Goal: Check status: Check status

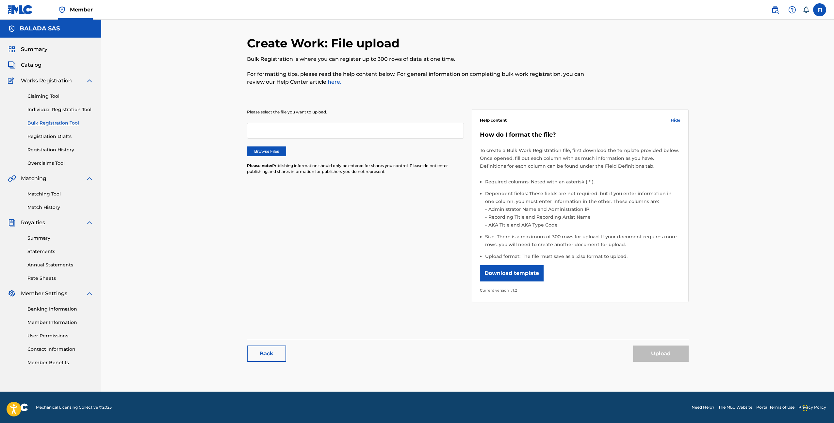
click at [48, 146] on link "Registration History" at bounding box center [60, 149] width 66 height 7
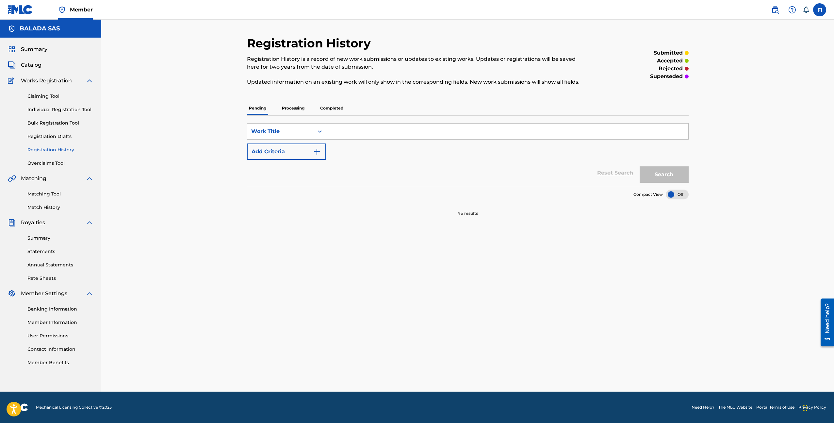
click at [287, 112] on p "Processing" at bounding box center [293, 108] width 26 height 14
click at [324, 107] on p "Completed" at bounding box center [331, 108] width 27 height 14
click at [36, 63] on span "Catalog" at bounding box center [31, 65] width 21 height 8
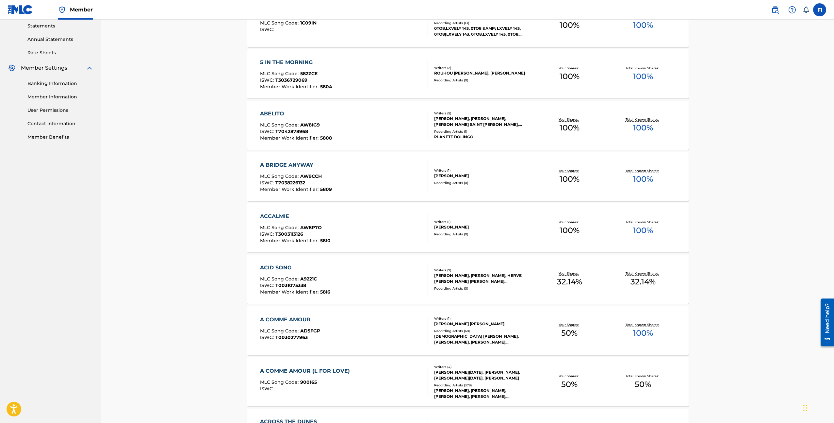
scroll to position [227, 0]
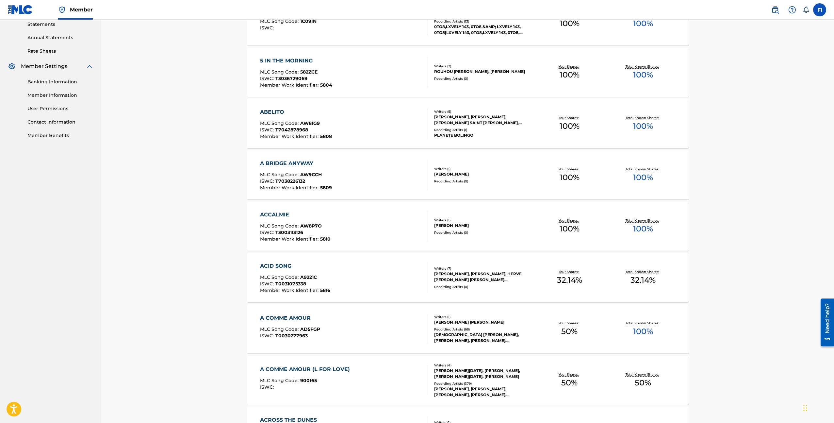
click at [434, 341] on div "[DEMOGRAPHIC_DATA] [PERSON_NAME], [PERSON_NAME], [PERSON_NAME],[PERSON_NAME], […" at bounding box center [483, 338] width 99 height 12
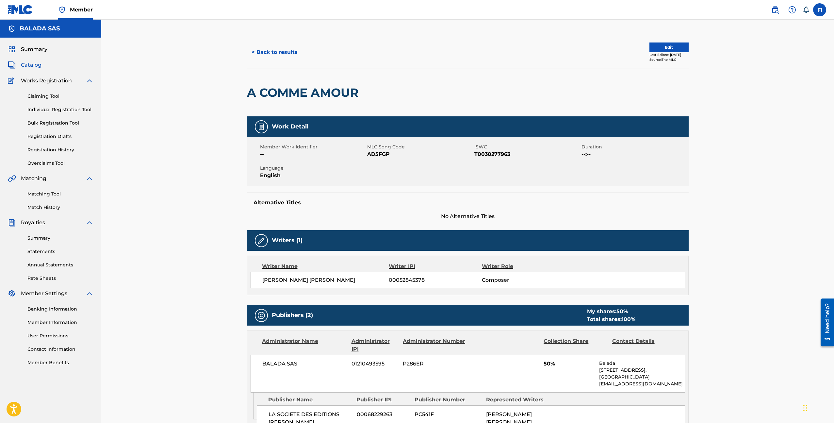
click at [292, 281] on span "[PERSON_NAME] [PERSON_NAME]" at bounding box center [325, 280] width 127 height 8
copy div "[PERSON_NAME] [PERSON_NAME]"
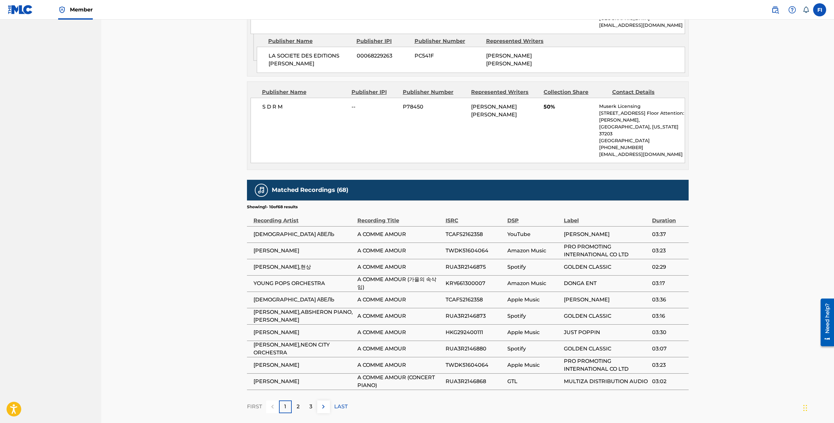
scroll to position [363, 0]
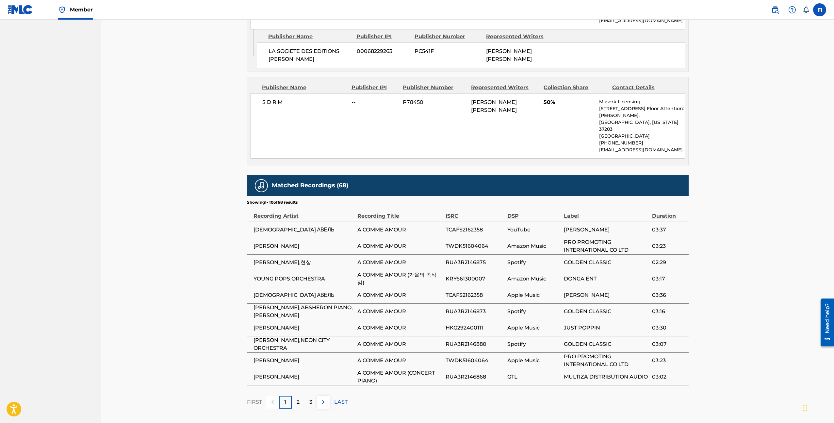
click at [298, 398] on p "2" at bounding box center [298, 402] width 3 height 8
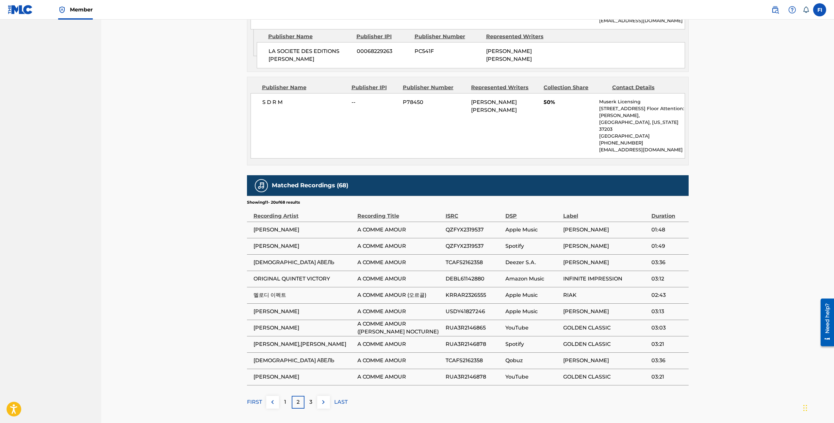
click at [267, 226] on span "[PERSON_NAME]" at bounding box center [304, 230] width 101 height 8
click at [264, 324] on span "[PERSON_NAME]" at bounding box center [304, 328] width 101 height 8
copy div "[PERSON_NAME]"
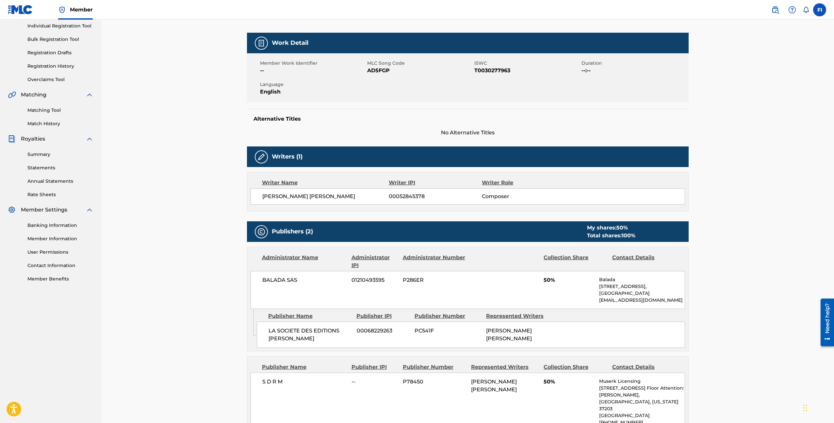
scroll to position [0, 0]
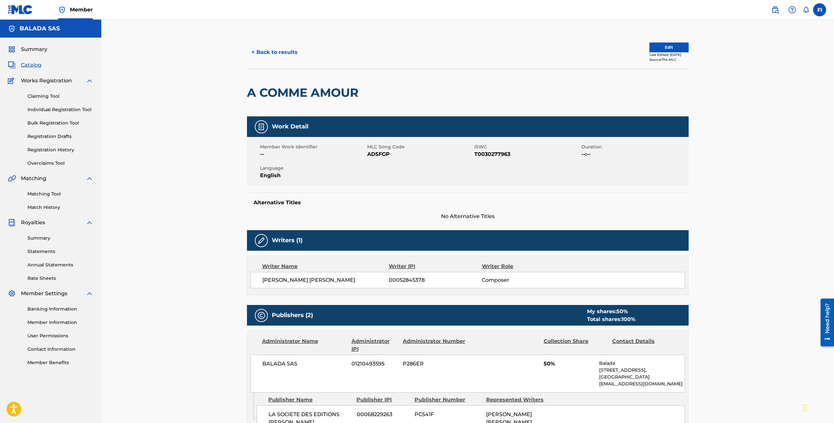
click at [279, 54] on button "< Back to results" at bounding box center [274, 52] width 55 height 16
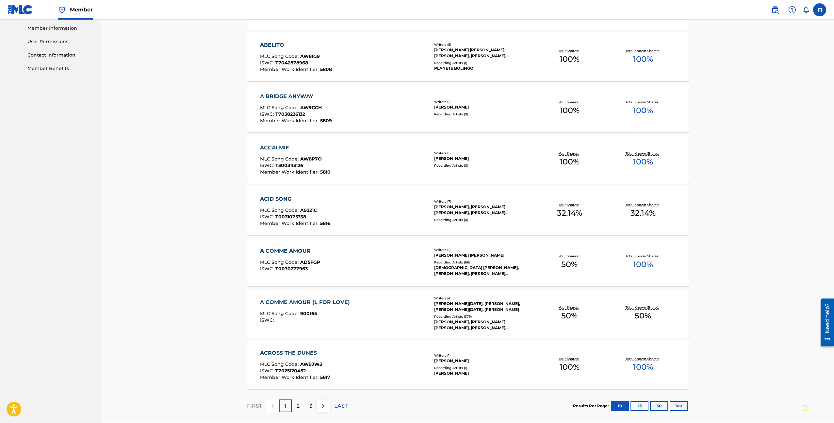
scroll to position [325, 0]
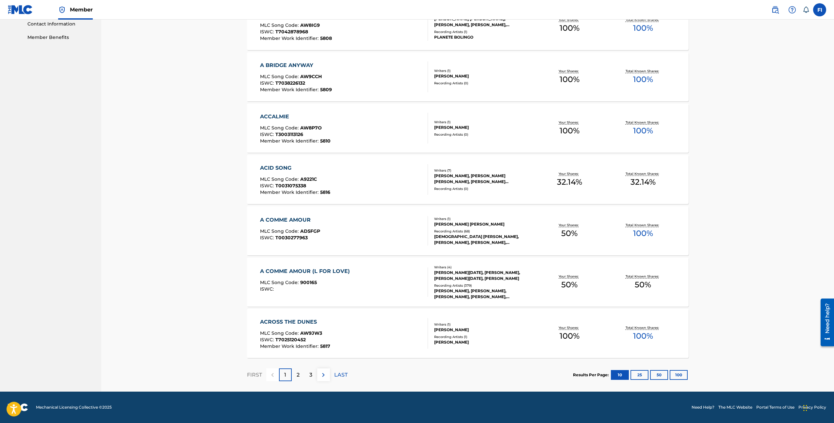
click at [320, 329] on div "ACROSS THE DUNES MLC Song Code : AW9JW3 ISWC : T7025120452 Member Work Identifi…" at bounding box center [295, 333] width 70 height 31
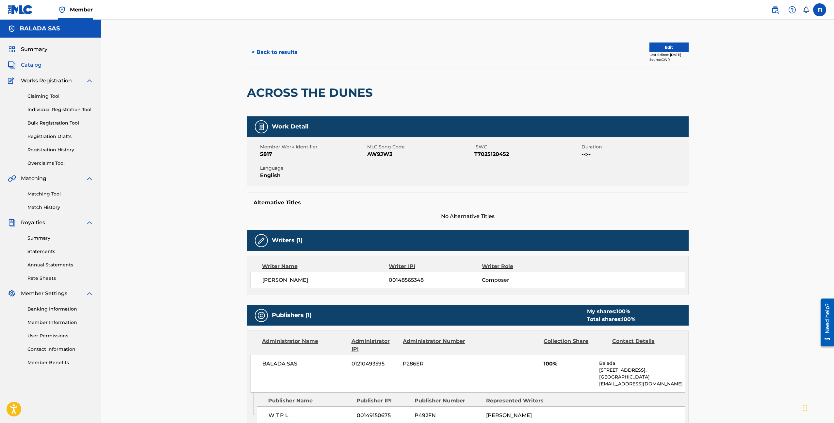
click at [276, 278] on span "[PERSON_NAME]" at bounding box center [325, 280] width 127 height 8
copy div "[PERSON_NAME]"
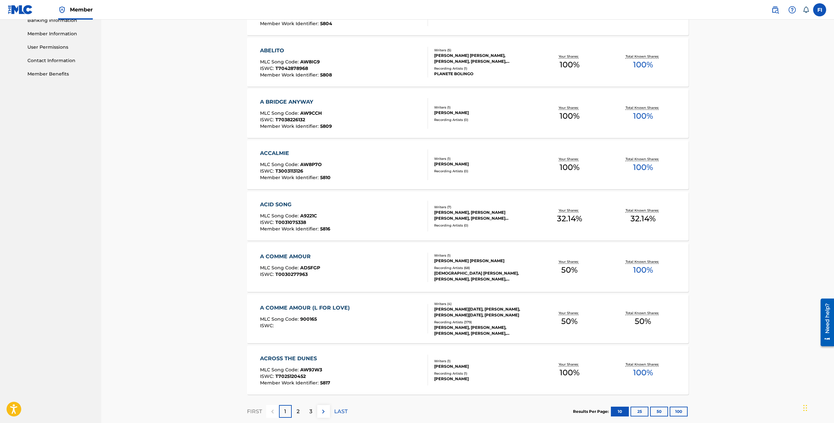
scroll to position [325, 0]
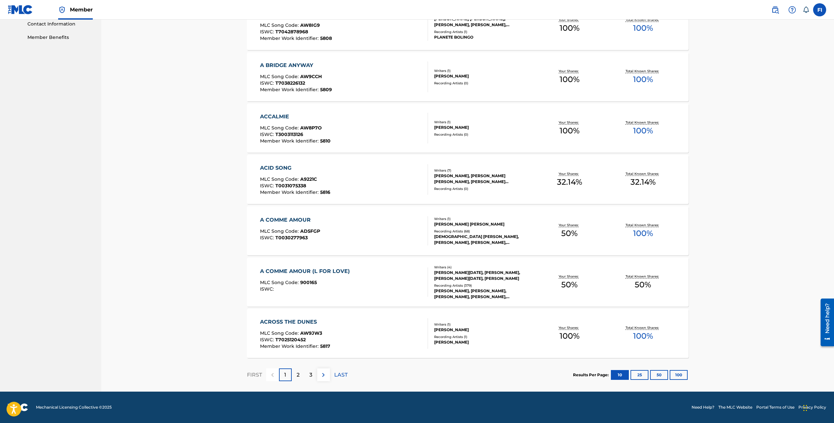
click at [676, 377] on button "100" at bounding box center [679, 375] width 18 height 10
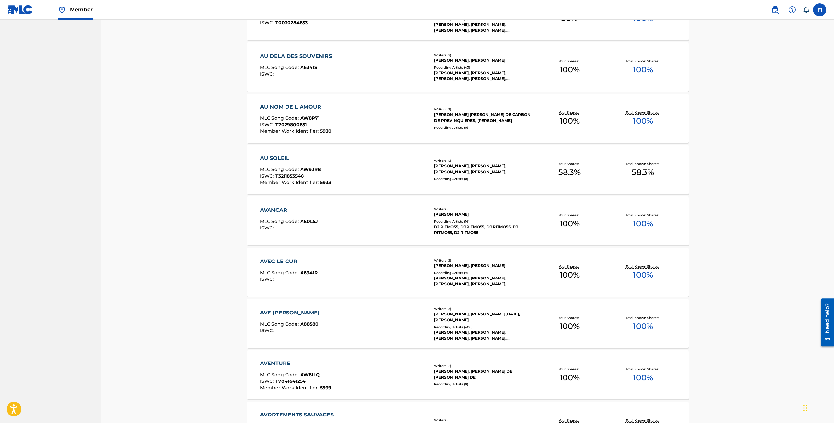
scroll to position [3250, 0]
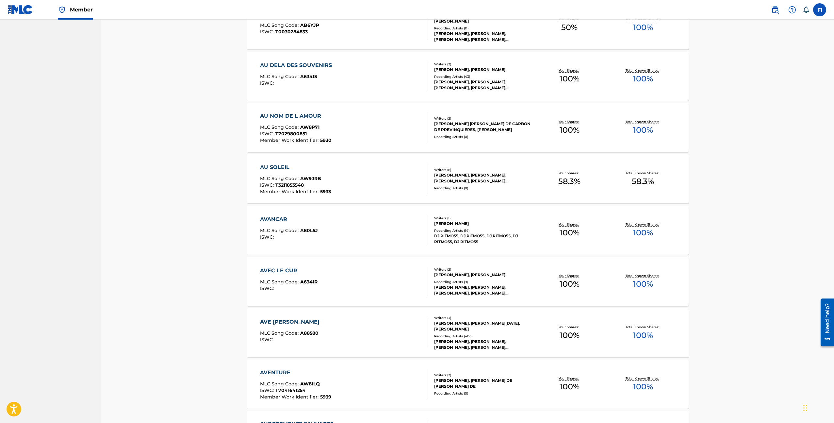
click at [444, 223] on div "[PERSON_NAME]" at bounding box center [483, 224] width 99 height 6
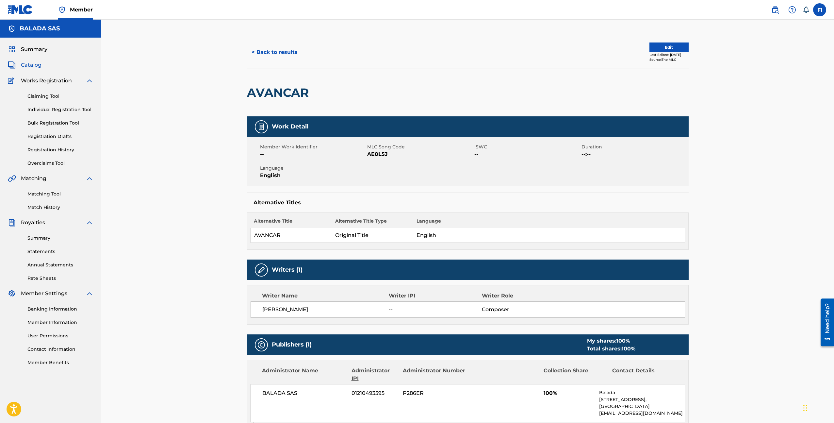
click at [277, 310] on span "[PERSON_NAME]" at bounding box center [325, 310] width 127 height 8
copy div "[PERSON_NAME]"
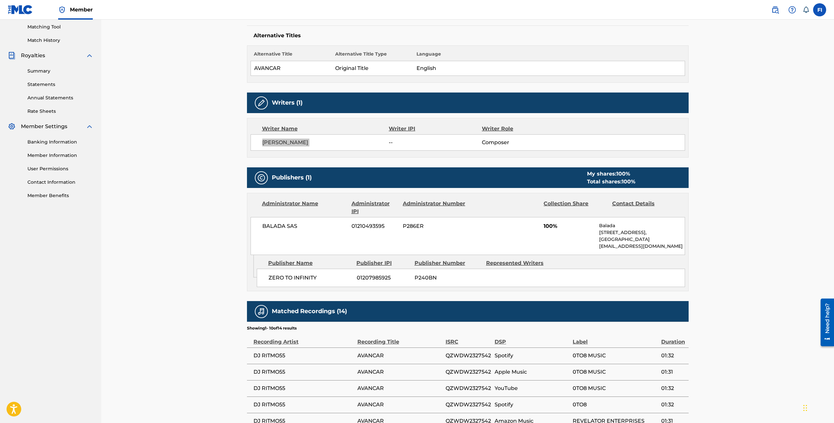
scroll to position [271, 0]
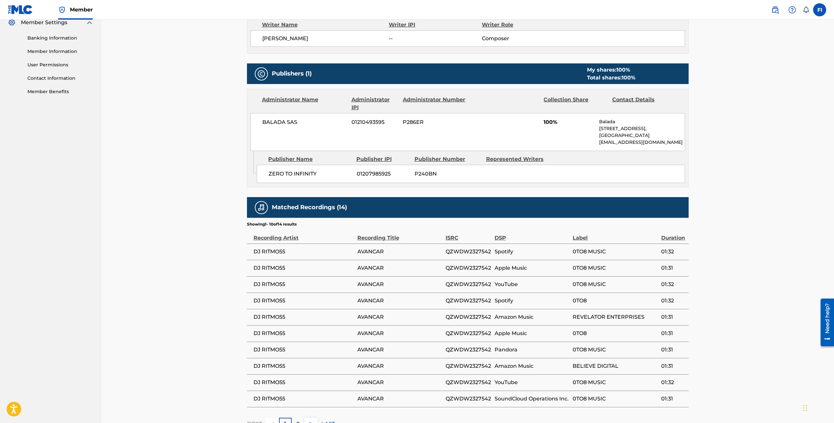
click at [272, 248] on span "DJ RITMO55" at bounding box center [304, 252] width 101 height 8
copy div "DJ RITMO55"
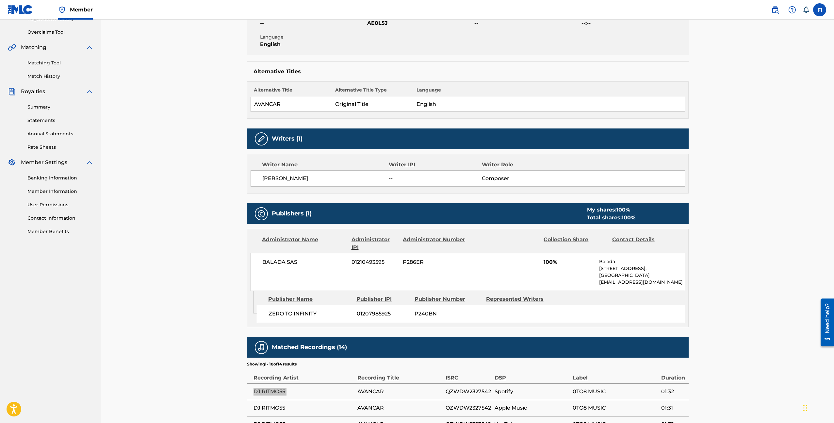
scroll to position [7, 0]
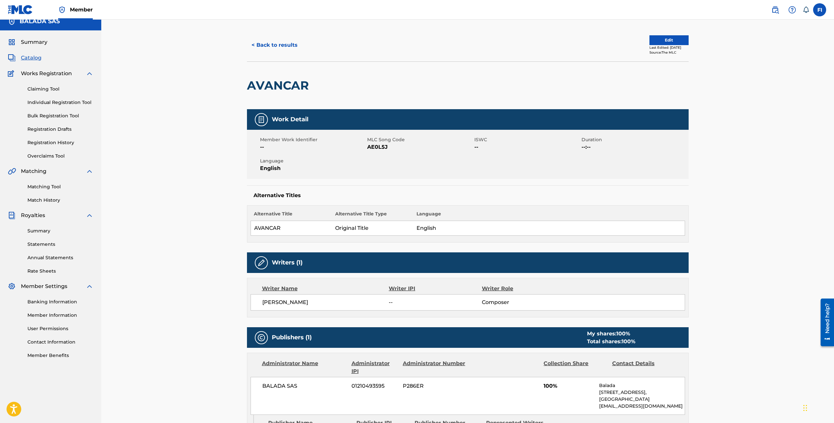
click at [34, 199] on link "Match History" at bounding box center [60, 200] width 66 height 7
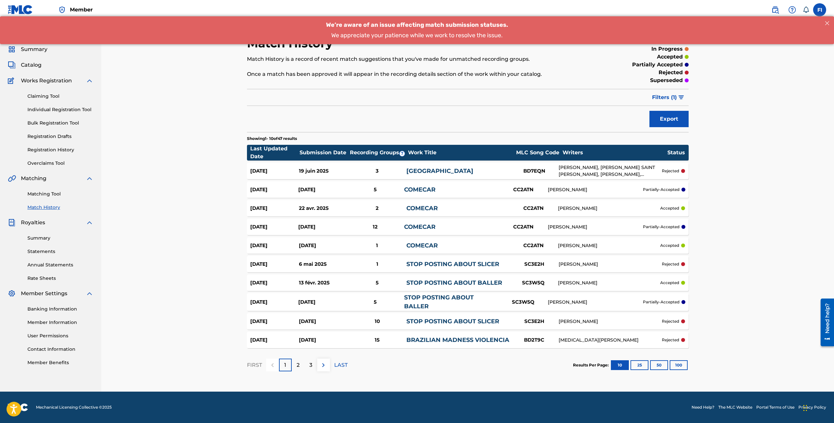
click at [510, 306] on div "[DATE] [DATE] 5 STOP POSTING ABOUT BALLER SC3W5Q [PERSON_NAME] partially-accept…" at bounding box center [468, 302] width 442 height 18
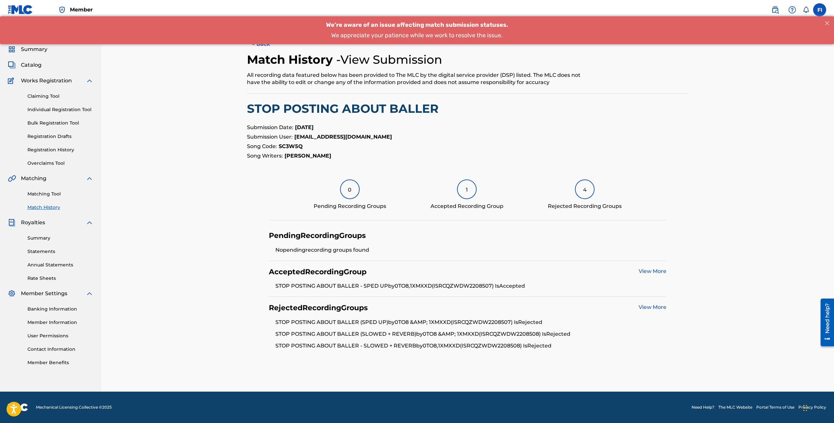
click at [643, 272] on link "View More" at bounding box center [653, 271] width 28 height 6
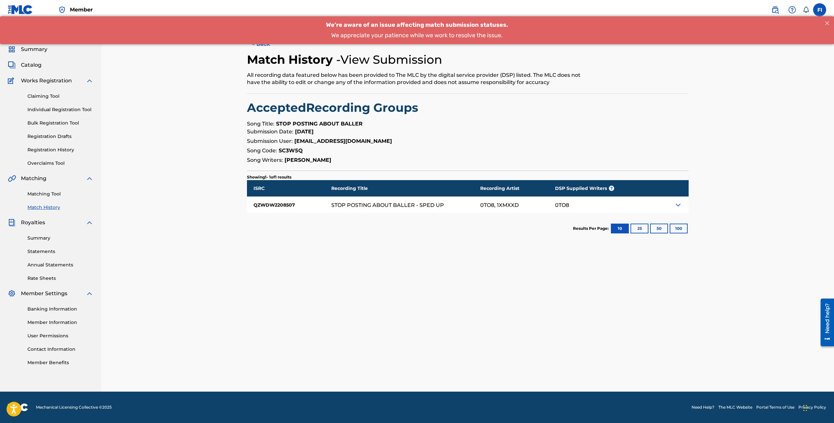
click at [684, 208] on div at bounding box center [666, 205] width 44 height 16
click at [682, 208] on div at bounding box center [666, 205] width 44 height 16
drag, startPoint x: 552, startPoint y: 206, endPoint x: 605, endPoint y: 211, distance: 53.6
click at [605, 211] on div "ISRC Recording Title Recording Artist DSP Supplied Writers ? QZWDW2208507 STOP …" at bounding box center [468, 196] width 442 height 33
copy div "0TO8"
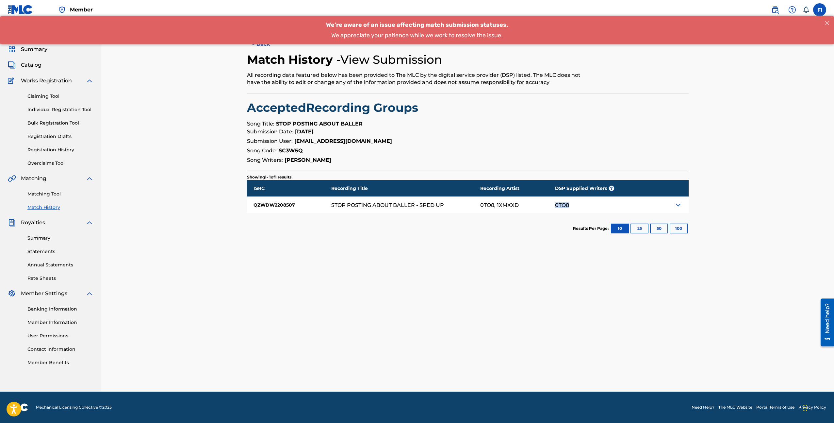
drag, startPoint x: 284, startPoint y: 160, endPoint x: 386, endPoint y: 160, distance: 101.3
click at [386, 160] on p "Song Writers: [PERSON_NAME]" at bounding box center [468, 160] width 442 height 8
copy strong "[PERSON_NAME]"
click at [31, 50] on span "Summary" at bounding box center [34, 49] width 26 height 8
